Goal: Find specific page/section: Find specific page/section

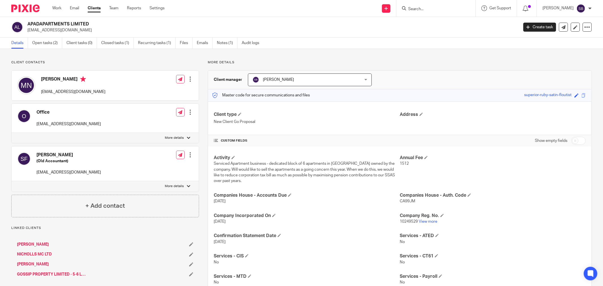
click at [437, 7] on input "Search" at bounding box center [433, 9] width 51 height 5
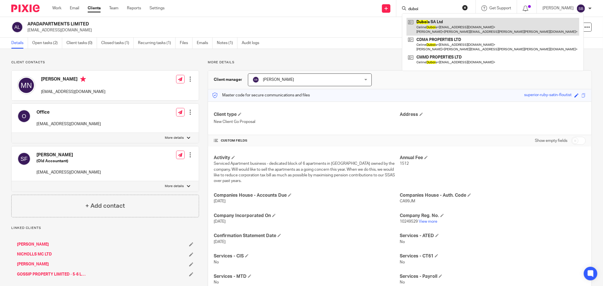
type input "duboi"
click at [442, 19] on link at bounding box center [493, 27] width 173 height 18
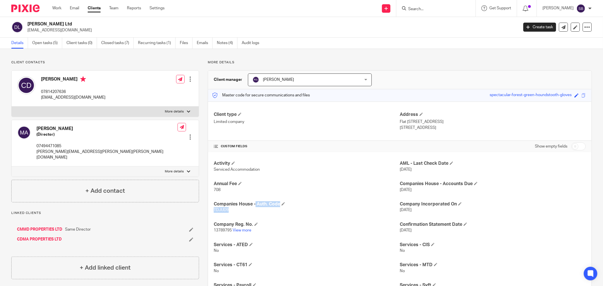
drag, startPoint x: 212, startPoint y: 204, endPoint x: 250, endPoint y: 212, distance: 38.9
click at [250, 212] on div "Activity Serviced Accommodation AML - Last Check Date [DATE] Annual Fee 708 Com…" at bounding box center [400, 288] width 384 height 272
copy div "Companies House - Auth. Code TDJUD9"
